Goal: Information Seeking & Learning: Learn about a topic

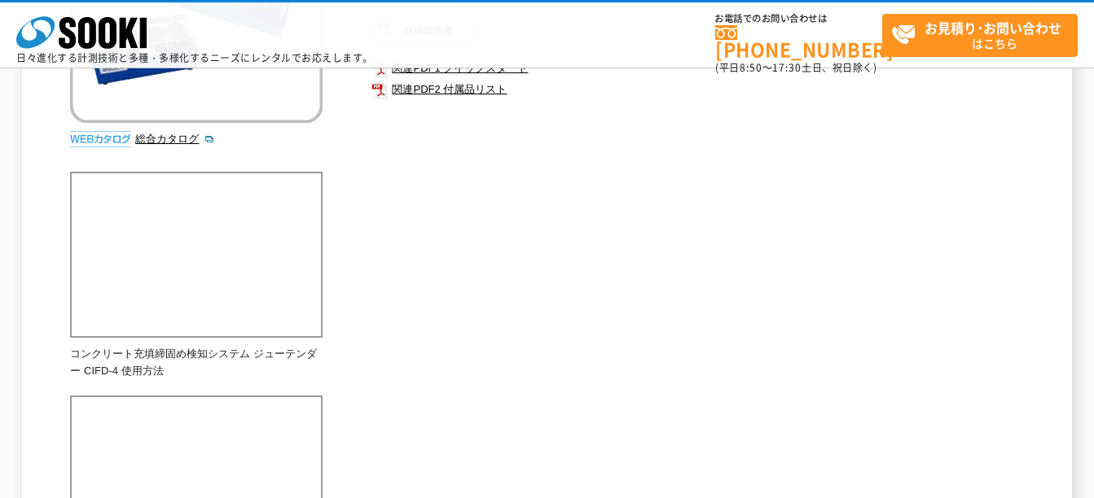
scroll to position [163, 0]
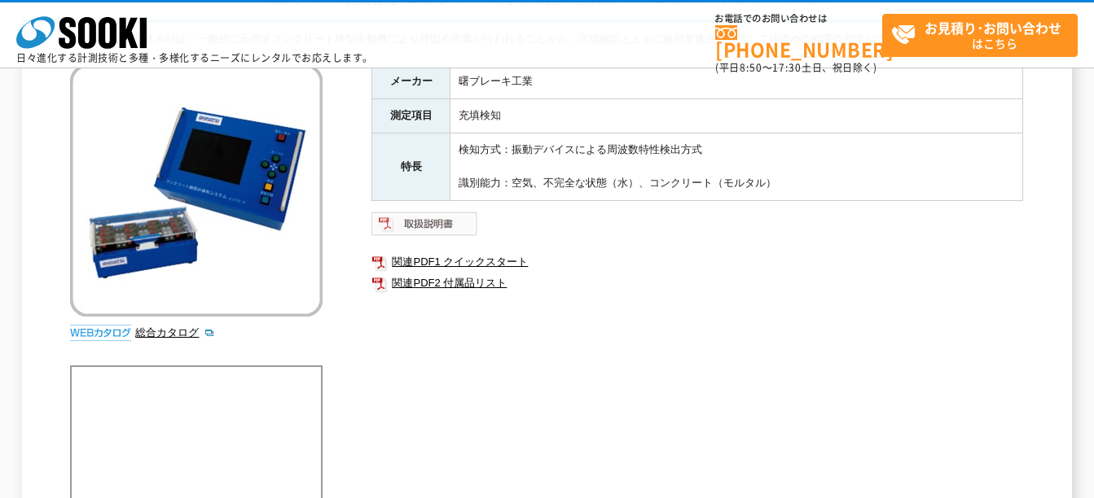
click at [442, 220] on img at bounding box center [424, 224] width 107 height 26
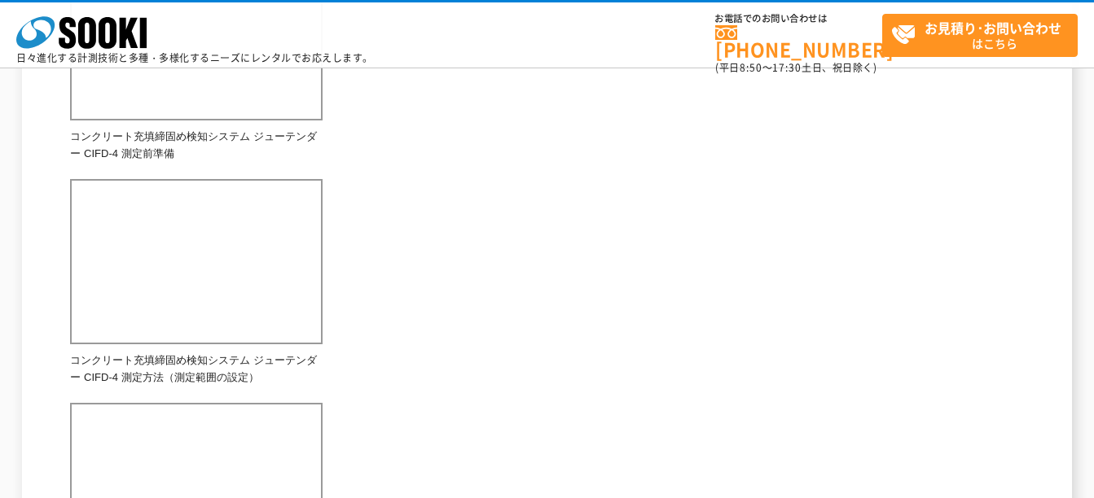
scroll to position [1140, 0]
